Goal: Task Accomplishment & Management: Use online tool/utility

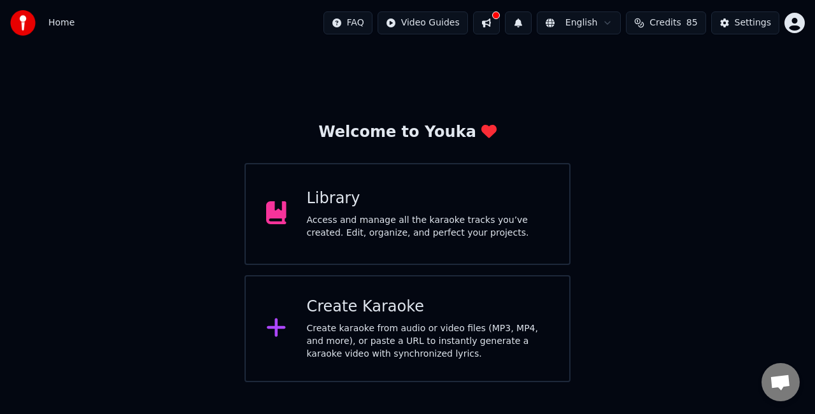
click at [381, 315] on div "Create Karaoke" at bounding box center [428, 307] width 243 height 20
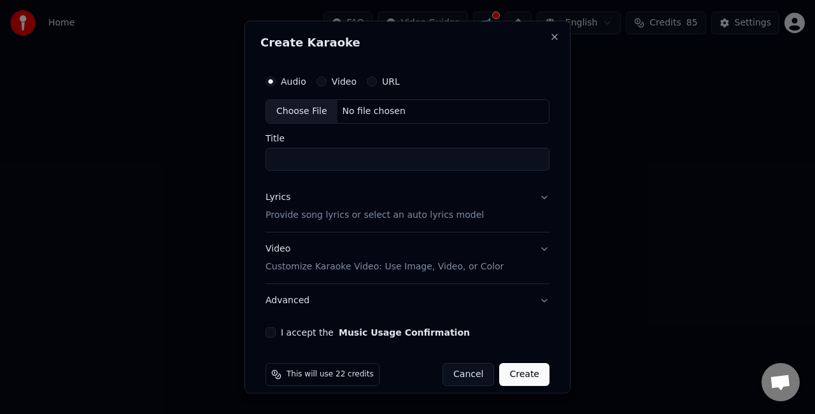
click at [318, 106] on div "Choose File" at bounding box center [301, 111] width 71 height 23
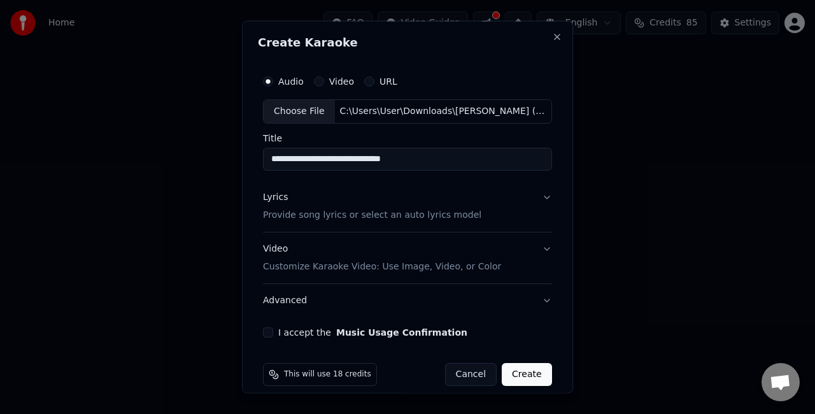
click at [273, 157] on input "**********" at bounding box center [407, 158] width 289 height 23
drag, startPoint x: 278, startPoint y: 161, endPoint x: 251, endPoint y: 158, distance: 26.9
click at [251, 158] on div "**********" at bounding box center [407, 207] width 331 height 373
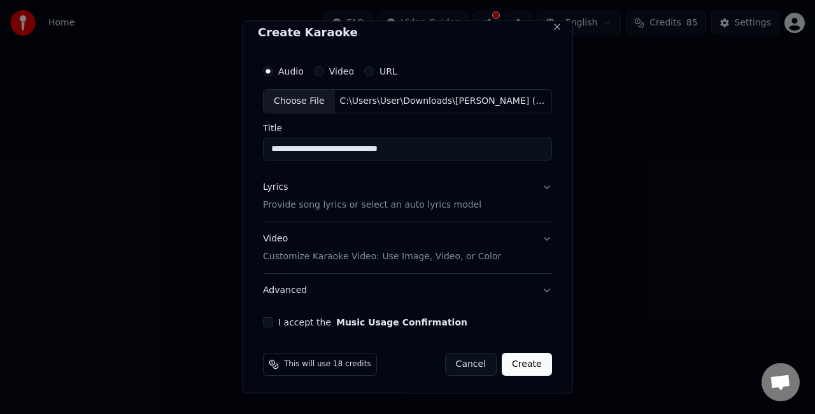
scroll to position [11, 0]
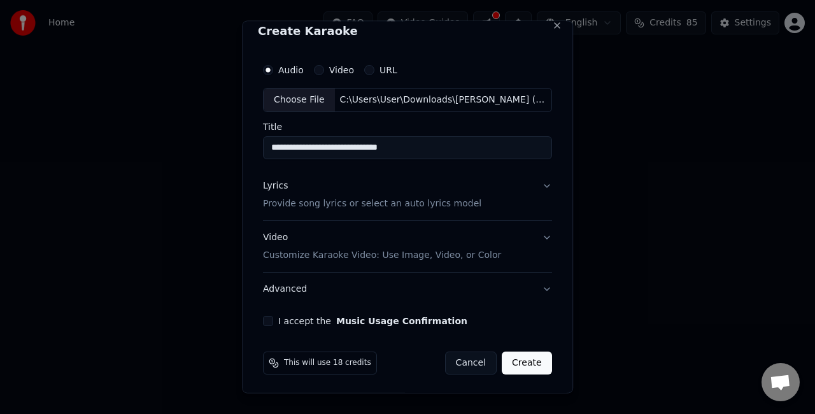
type input "**********"
click at [535, 236] on button "Video Customize Karaoke Video: Use Image, Video, or Color" at bounding box center [407, 245] width 289 height 51
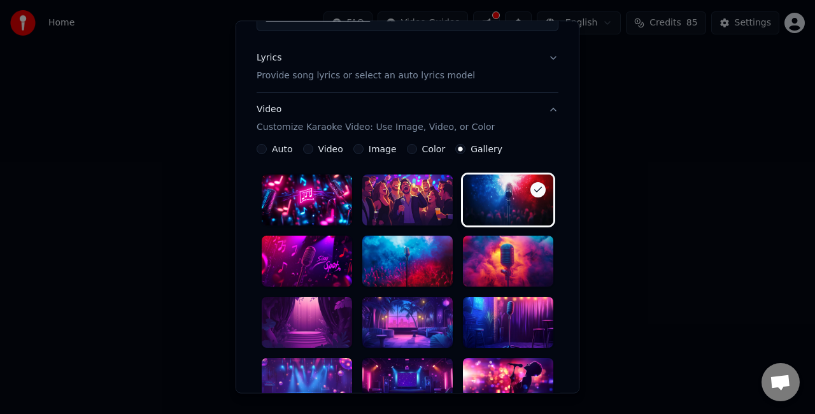
scroll to position [203, 0]
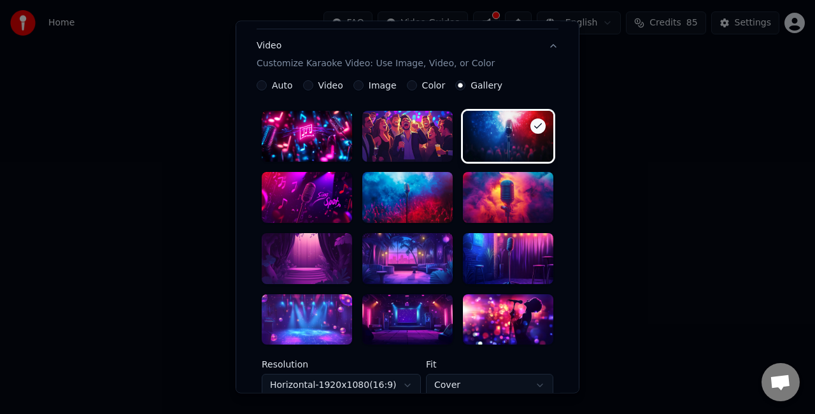
click at [400, 263] on div at bounding box center [408, 258] width 90 height 51
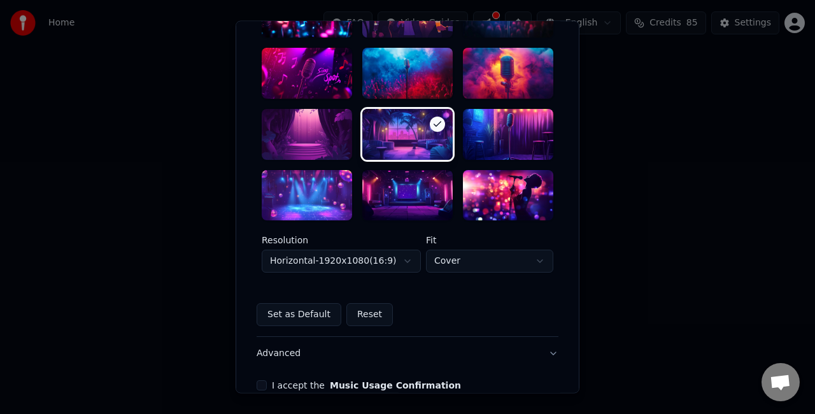
scroll to position [330, 0]
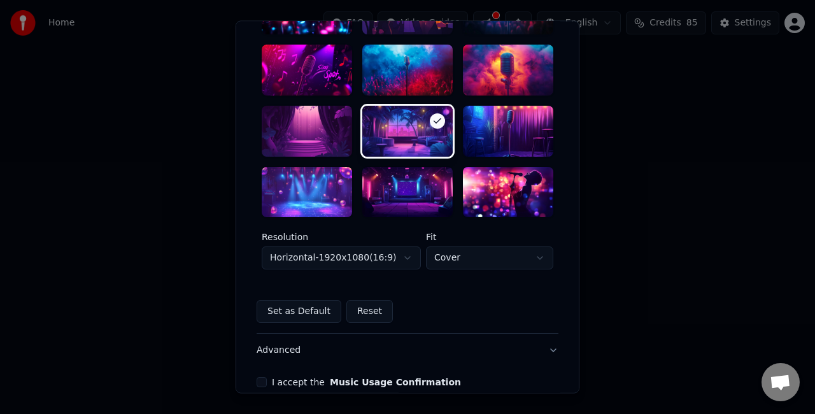
click at [389, 258] on body "**********" at bounding box center [407, 191] width 815 height 382
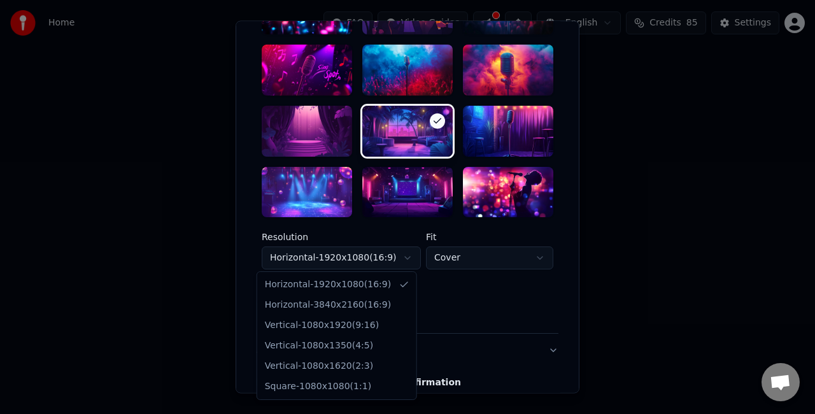
select select "*********"
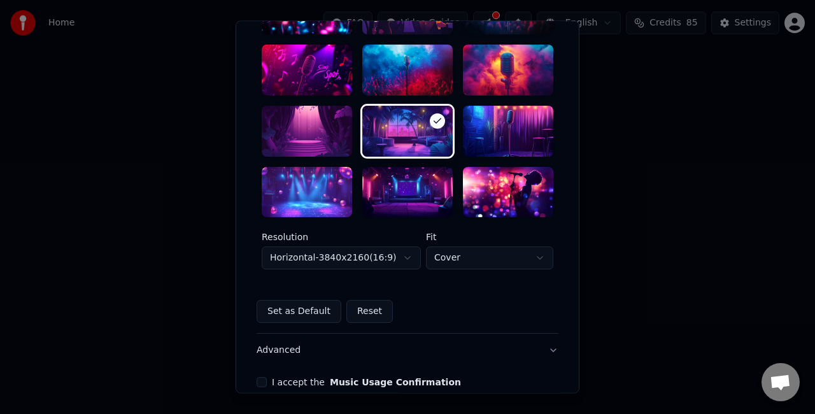
click at [437, 262] on body "**********" at bounding box center [407, 191] width 815 height 382
select select "****"
click at [257, 384] on button "I accept the Music Usage Confirmation" at bounding box center [262, 383] width 10 height 10
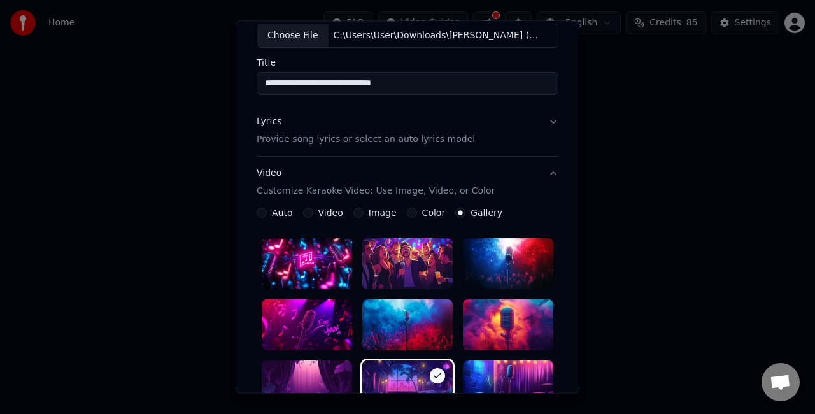
scroll to position [11, 0]
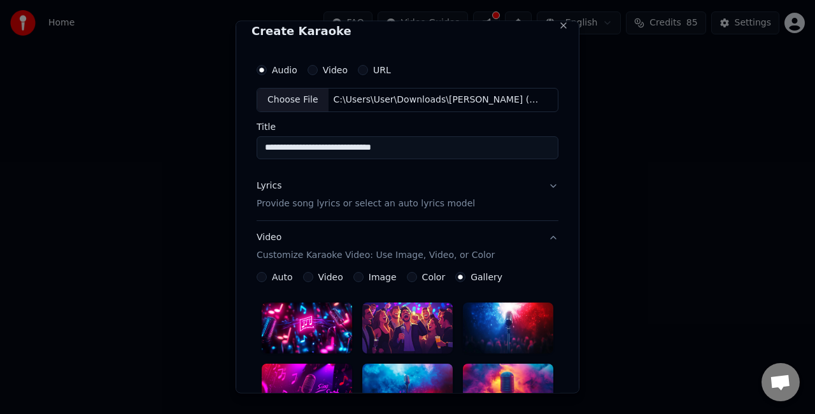
click at [535, 190] on button "Lyrics Provide song lyrics or select an auto lyrics model" at bounding box center [408, 194] width 302 height 51
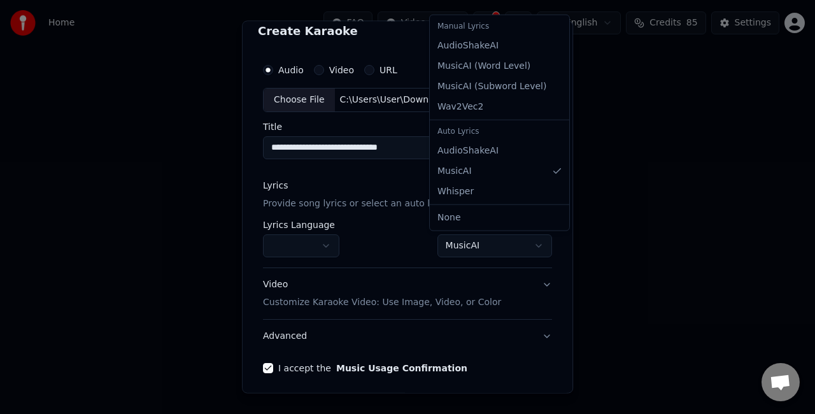
click at [470, 240] on body "**********" at bounding box center [407, 191] width 815 height 382
select select "**********"
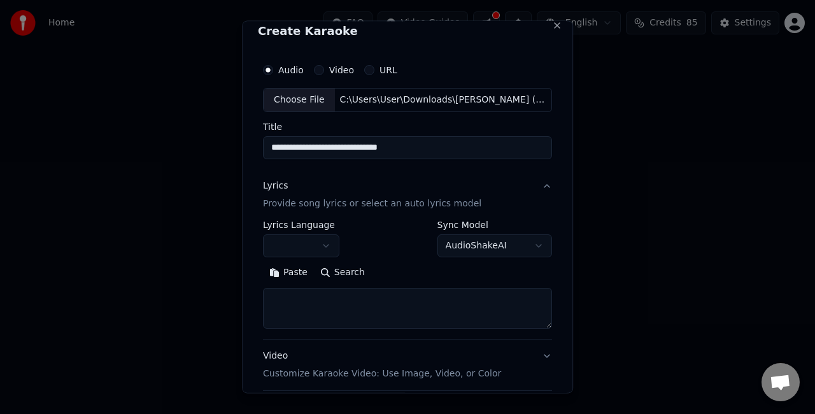
click at [340, 307] on textarea at bounding box center [407, 307] width 289 height 41
paste textarea "**********"
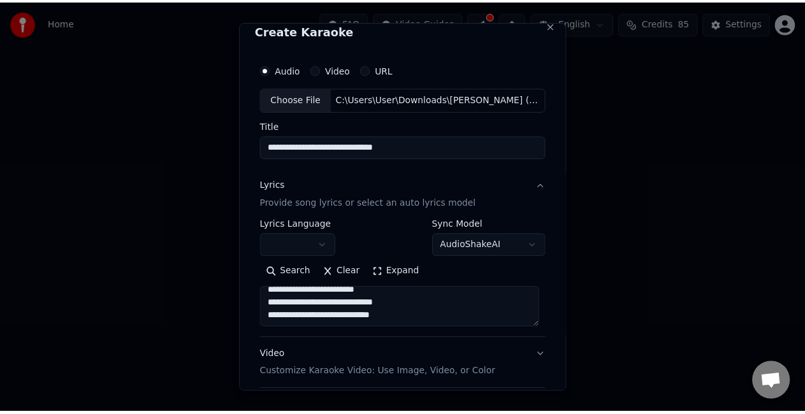
scroll to position [130, 0]
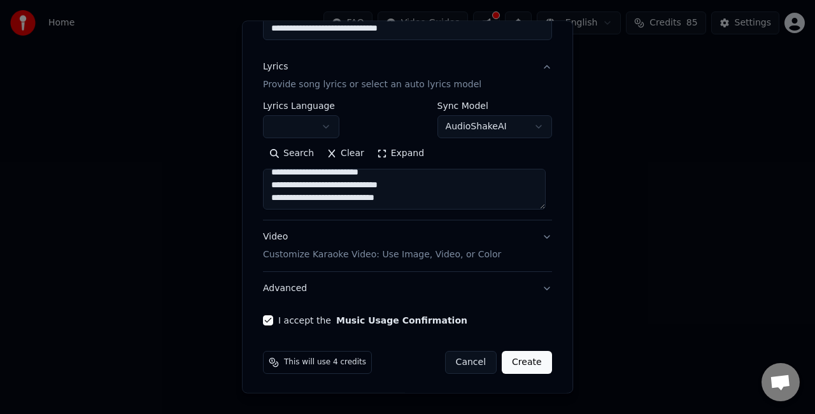
type textarea "**********"
click at [520, 361] on button "Create" at bounding box center [527, 362] width 50 height 23
select select
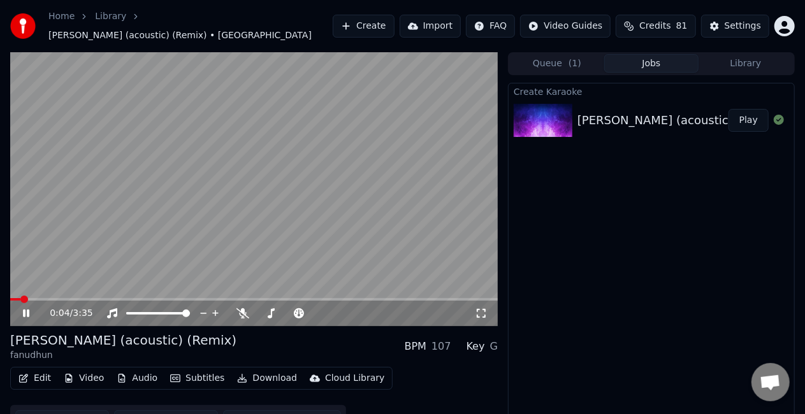
click at [166, 209] on video at bounding box center [253, 189] width 487 height 274
click at [183, 213] on video at bounding box center [253, 189] width 487 height 274
click at [29, 291] on video at bounding box center [253, 189] width 487 height 274
click at [40, 298] on span at bounding box center [24, 299] width 29 height 3
click at [90, 262] on video at bounding box center [253, 189] width 487 height 274
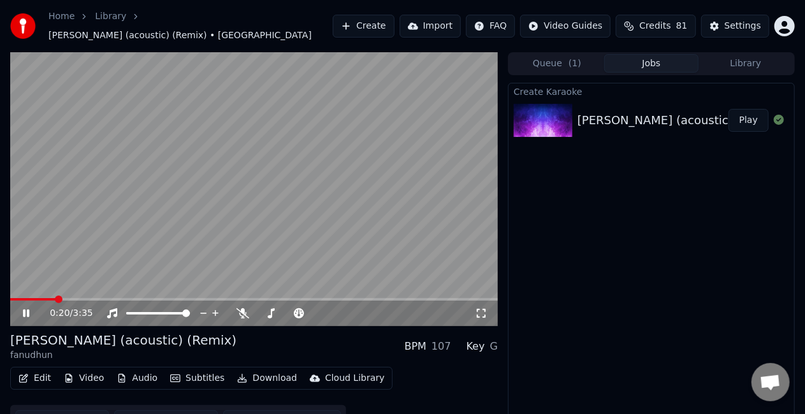
click at [55, 298] on span at bounding box center [253, 299] width 487 height 3
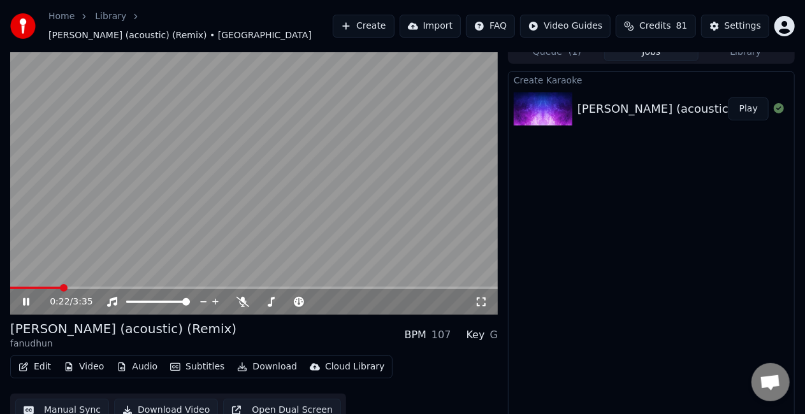
scroll to position [18, 0]
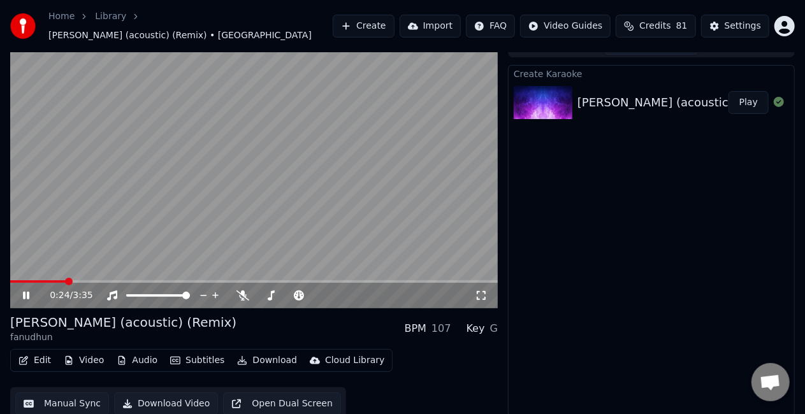
click at [78, 403] on button "Manual Sync" at bounding box center [62, 403] width 94 height 23
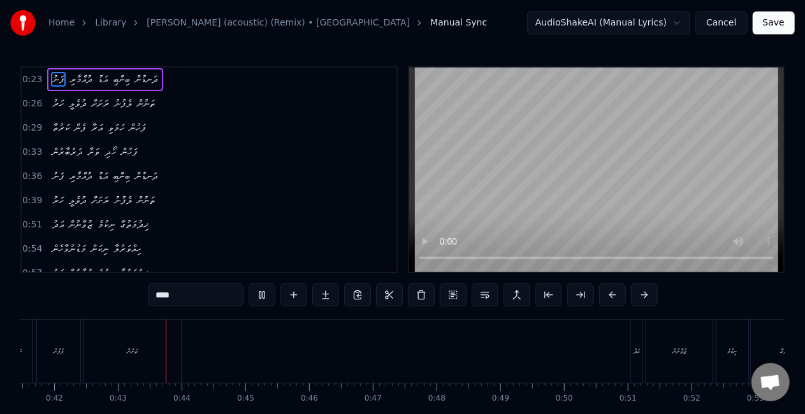
scroll to position [0, 2683]
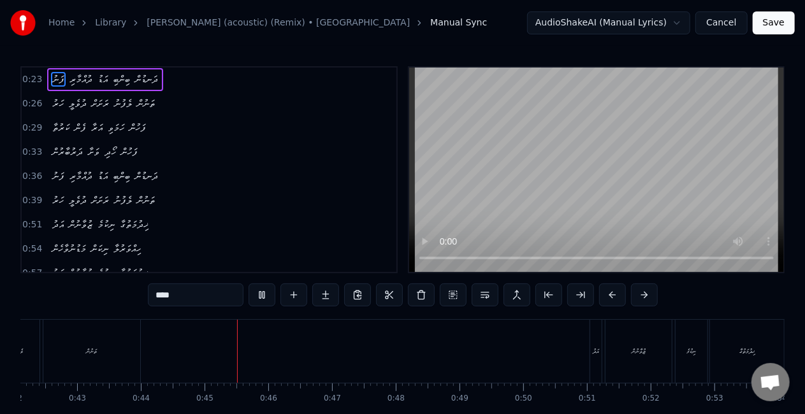
click at [764, 23] on button "Save" at bounding box center [773, 22] width 42 height 23
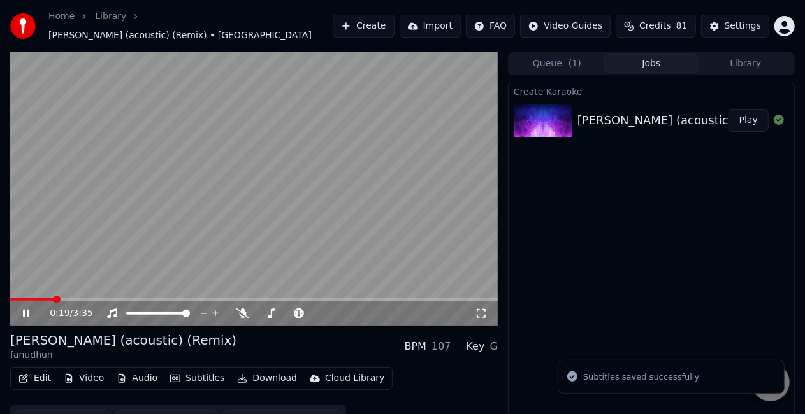
click at [54, 298] on span at bounding box center [253, 299] width 487 height 3
click at [102, 261] on video at bounding box center [253, 189] width 487 height 274
click at [57, 298] on span at bounding box center [44, 299] width 69 height 3
click at [24, 308] on icon at bounding box center [34, 313] width 29 height 10
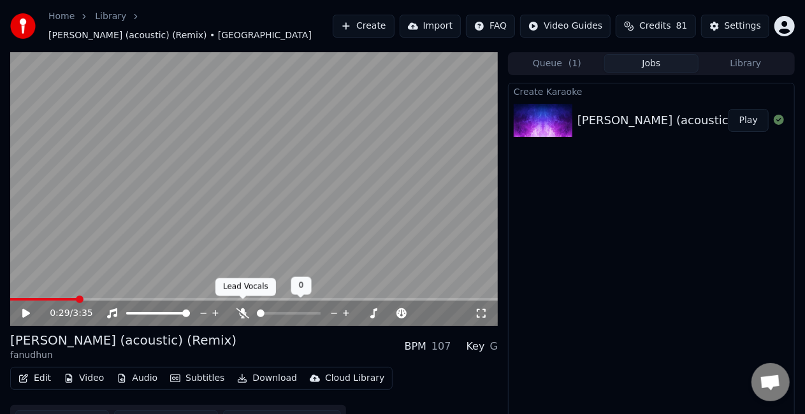
click at [240, 308] on icon at bounding box center [242, 313] width 13 height 10
click at [48, 298] on span at bounding box center [43, 299] width 67 height 3
click at [117, 243] on video at bounding box center [253, 189] width 487 height 274
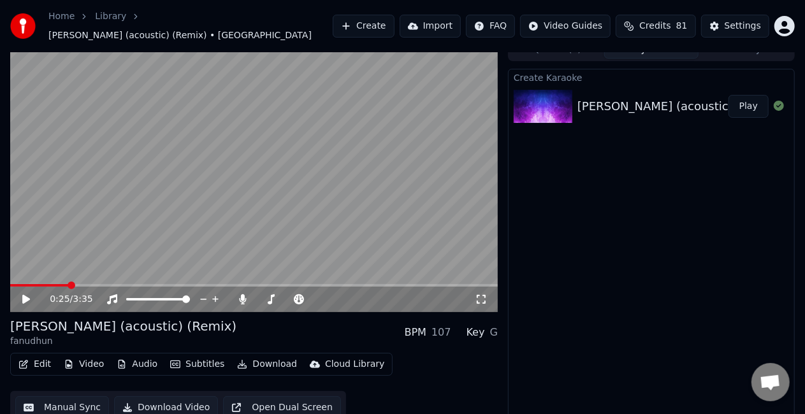
scroll to position [18, 0]
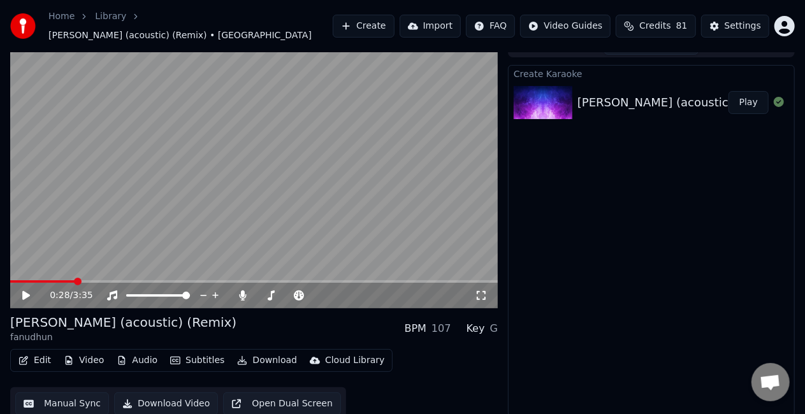
click at [59, 401] on button "Manual Sync" at bounding box center [62, 403] width 94 height 23
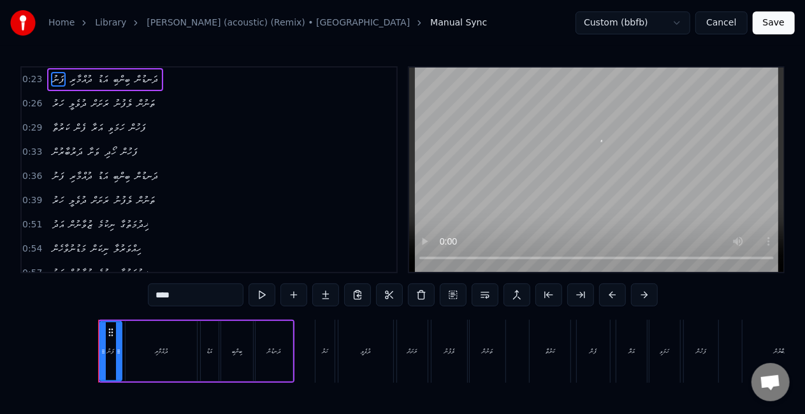
scroll to position [0, 1402]
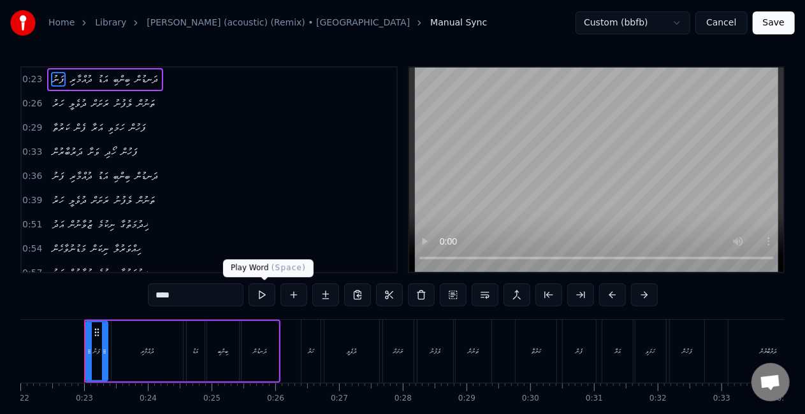
click at [266, 293] on button at bounding box center [261, 295] width 27 height 23
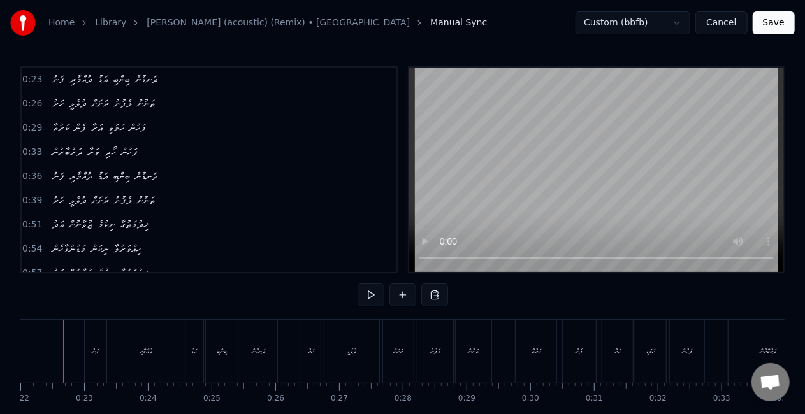
scroll to position [0, 1381]
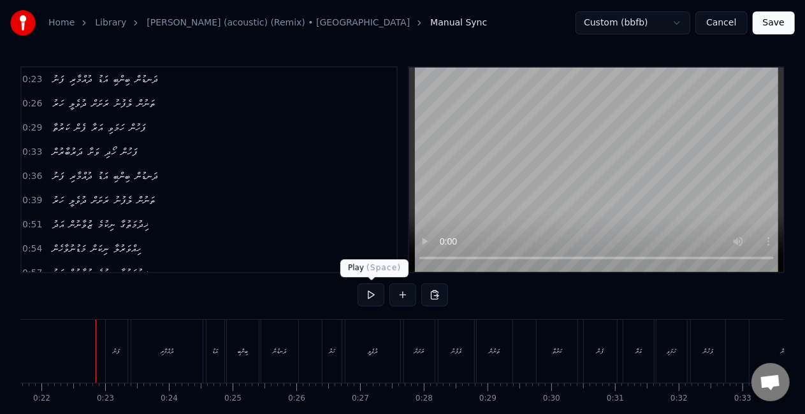
click at [370, 289] on button at bounding box center [370, 295] width 27 height 23
click at [357, 284] on button at bounding box center [370, 295] width 27 height 23
click at [364, 291] on button at bounding box center [370, 295] width 27 height 23
click at [357, 284] on button at bounding box center [370, 295] width 27 height 23
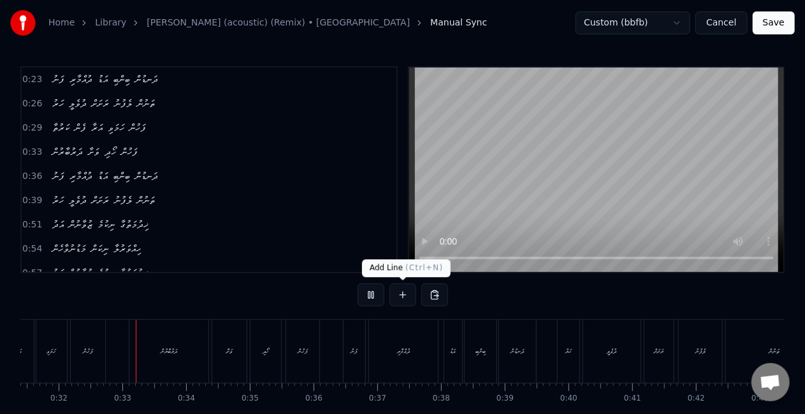
scroll to position [0, 2020]
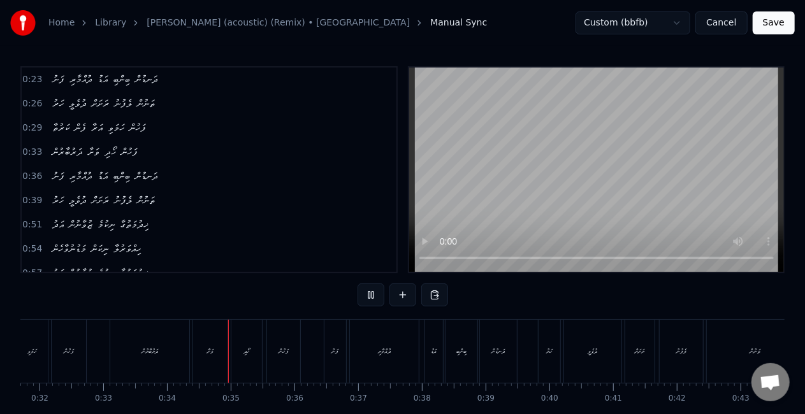
click at [771, 24] on button "Save" at bounding box center [773, 22] width 42 height 23
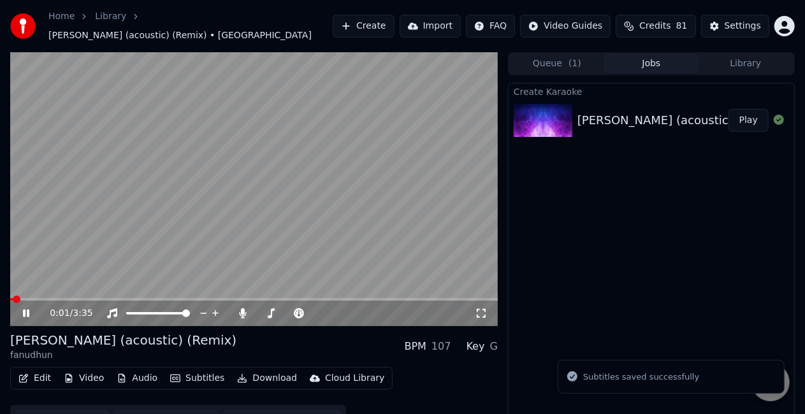
click at [62, 301] on div "0:01 / 3:35" at bounding box center [253, 313] width 487 height 25
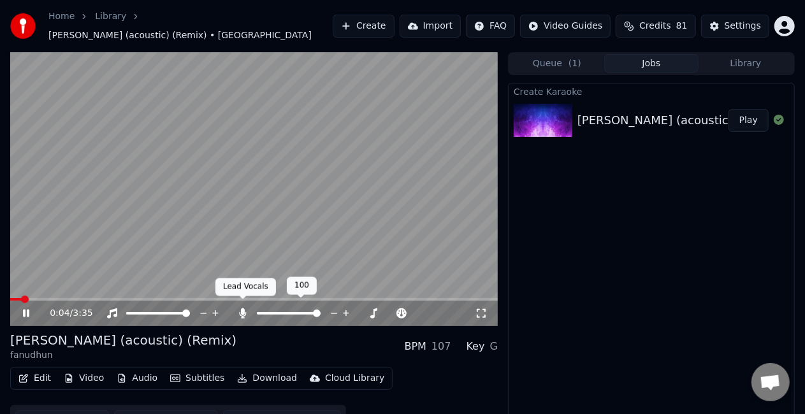
click at [241, 308] on icon at bounding box center [243, 313] width 7 height 10
click at [62, 298] on span at bounding box center [253, 299] width 487 height 3
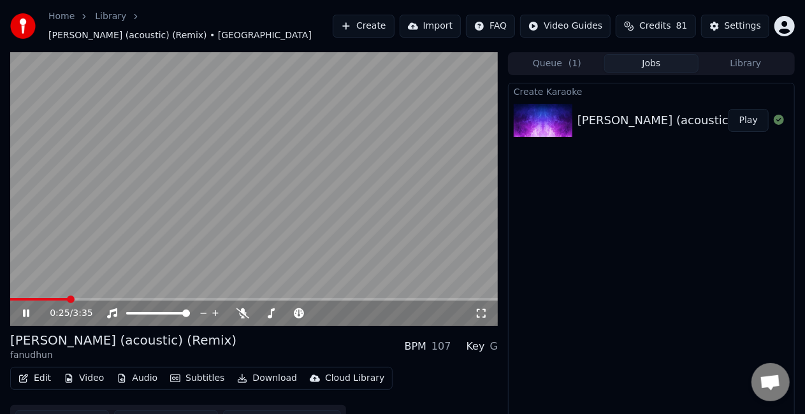
click at [52, 298] on span at bounding box center [39, 299] width 58 height 3
click at [53, 298] on span at bounding box center [44, 299] width 69 height 3
click at [242, 308] on icon at bounding box center [242, 313] width 13 height 10
click at [51, 298] on span at bounding box center [30, 299] width 41 height 3
click at [55, 298] on span at bounding box center [32, 299] width 45 height 3
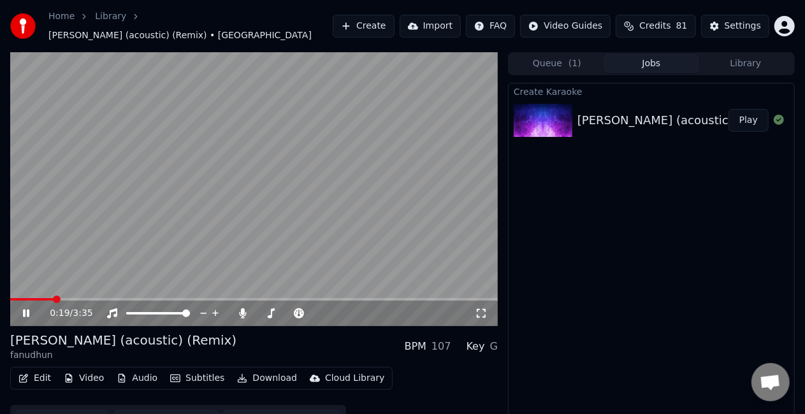
click at [52, 298] on span at bounding box center [31, 299] width 43 height 3
click at [40, 298] on span at bounding box center [41, 299] width 62 height 3
click at [68, 298] on span at bounding box center [39, 299] width 59 height 3
click at [50, 298] on span at bounding box center [30, 299] width 41 height 3
click at [90, 237] on video at bounding box center [253, 189] width 487 height 274
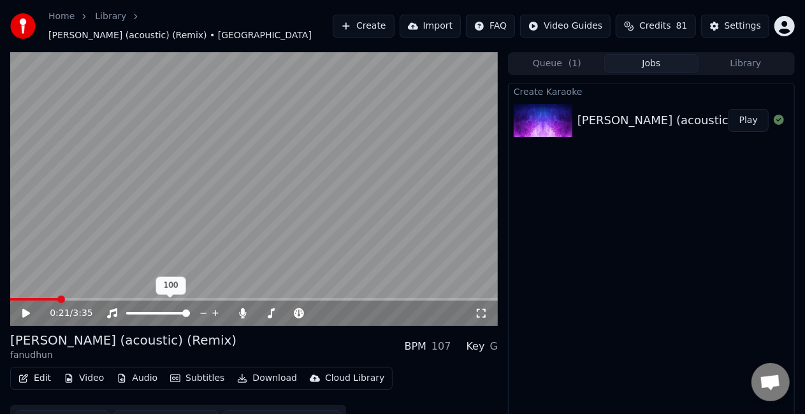
click at [90, 237] on video at bounding box center [253, 189] width 487 height 274
click at [57, 298] on span at bounding box center [34, 299] width 48 height 3
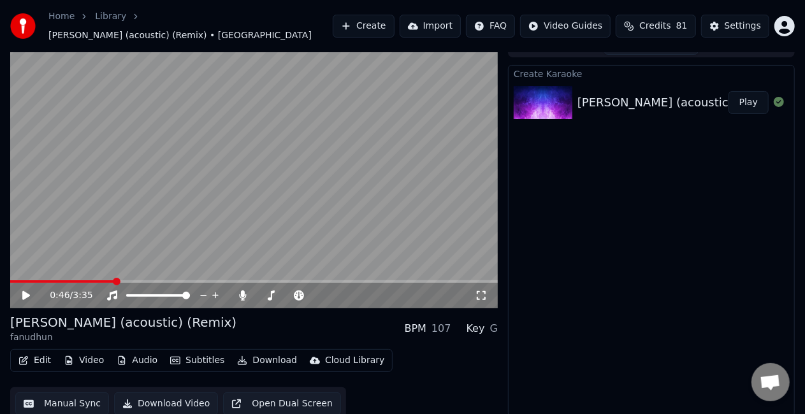
click at [250, 352] on button "Download" at bounding box center [267, 361] width 70 height 18
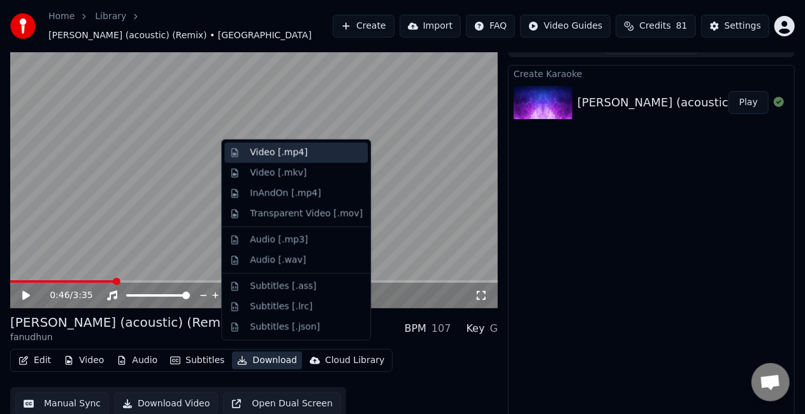
click at [285, 156] on div "Video [.mp4]" at bounding box center [278, 153] width 57 height 13
